Goal: Find specific page/section: Find specific page/section

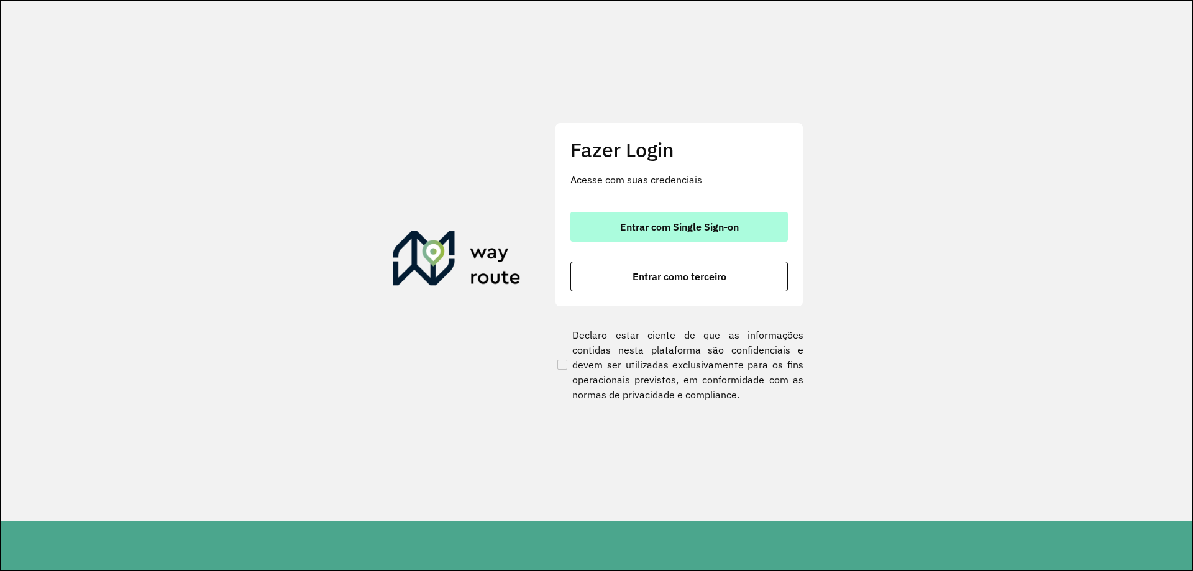
click at [712, 213] on button "Entrar com Single Sign-on" at bounding box center [680, 227] width 218 height 30
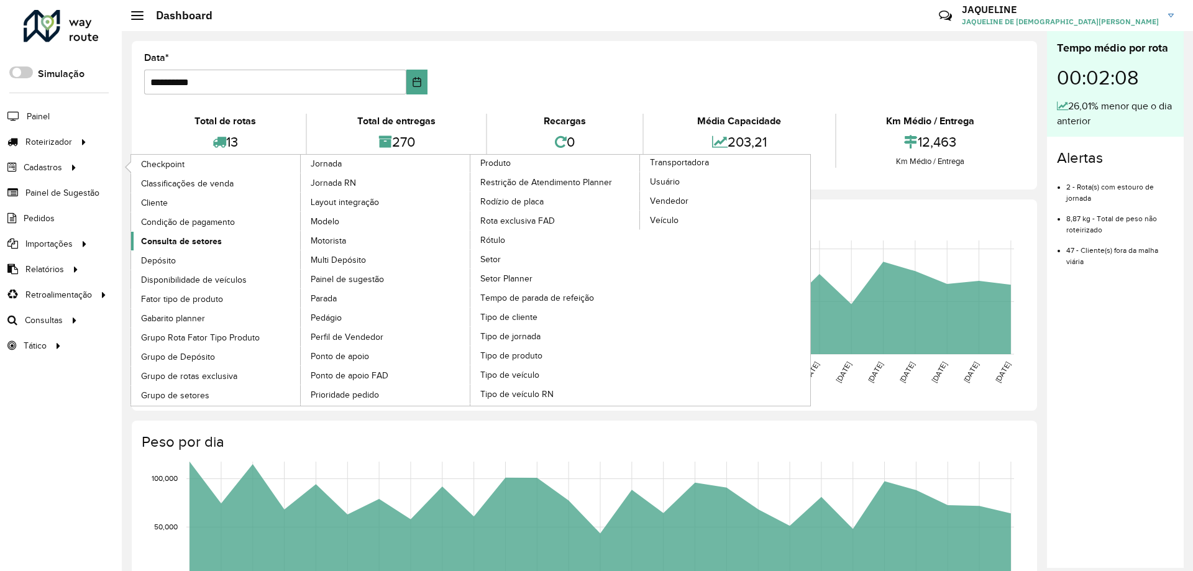
click at [203, 245] on span "Consulta de setores" at bounding box center [181, 241] width 81 height 13
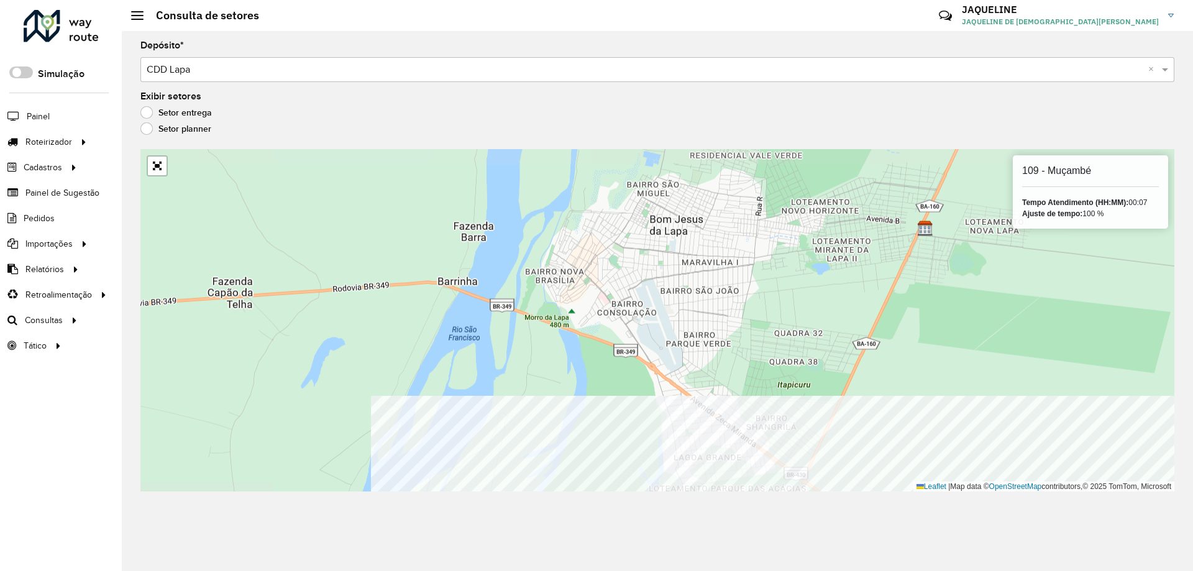
click at [593, 559] on div "Depósito * Selecione um depósito × CDD Lapa × Exibir setores Setor entrega Seto…" at bounding box center [658, 301] width 1072 height 540
